Goal: Check status: Check status

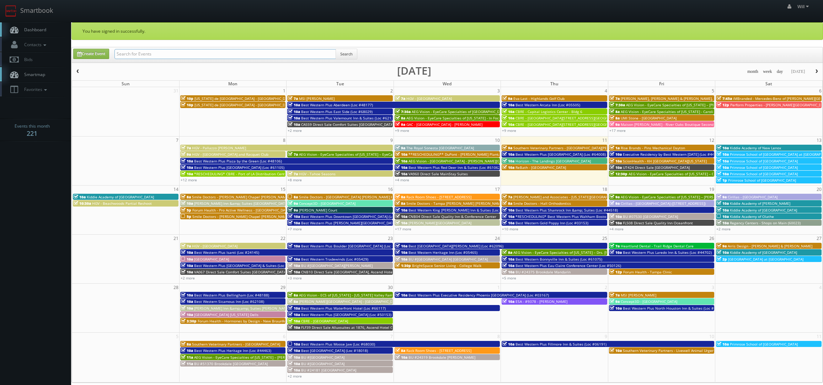
click at [221, 54] on input "text" at bounding box center [224, 54] width 221 height 10
paste input "(08-18-25) Fairway Inn and Suites"
drag, startPoint x: 139, startPoint y: 54, endPoint x: 83, endPoint y: 43, distance: 56.5
click at [83, 43] on div "You have signed in successfully. Create Event (08-18-25) Fairway Inn and Suites…" at bounding box center [446, 275] width 751 height 506
type input "Fairway Inn and Suites"
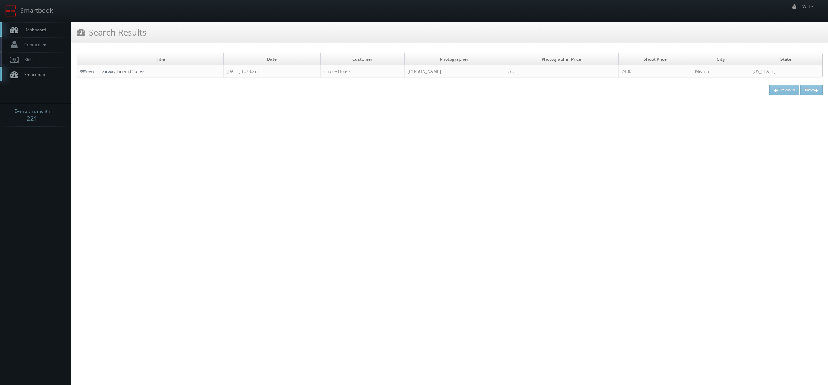
click at [118, 71] on link "Fairway Inn and Suites" at bounding box center [122, 71] width 44 height 6
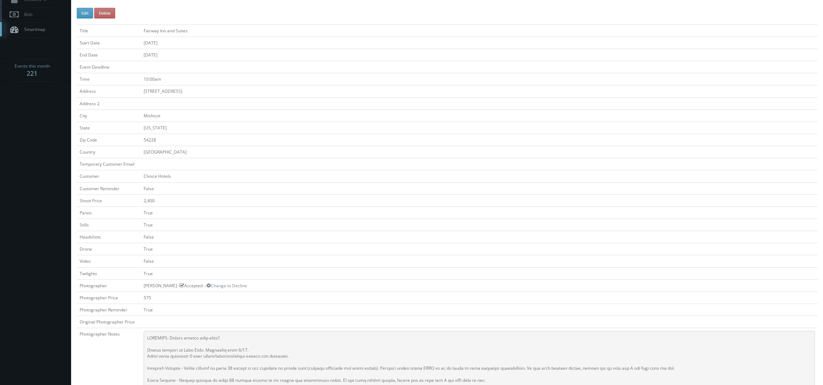
scroll to position [178, 0]
